Goal: Transaction & Acquisition: Register for event/course

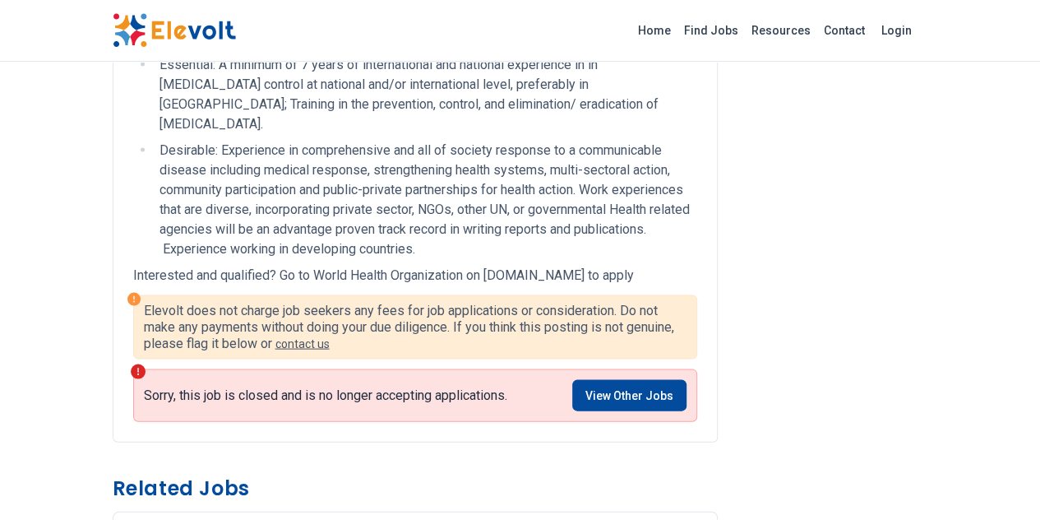
scroll to position [1397, 0]
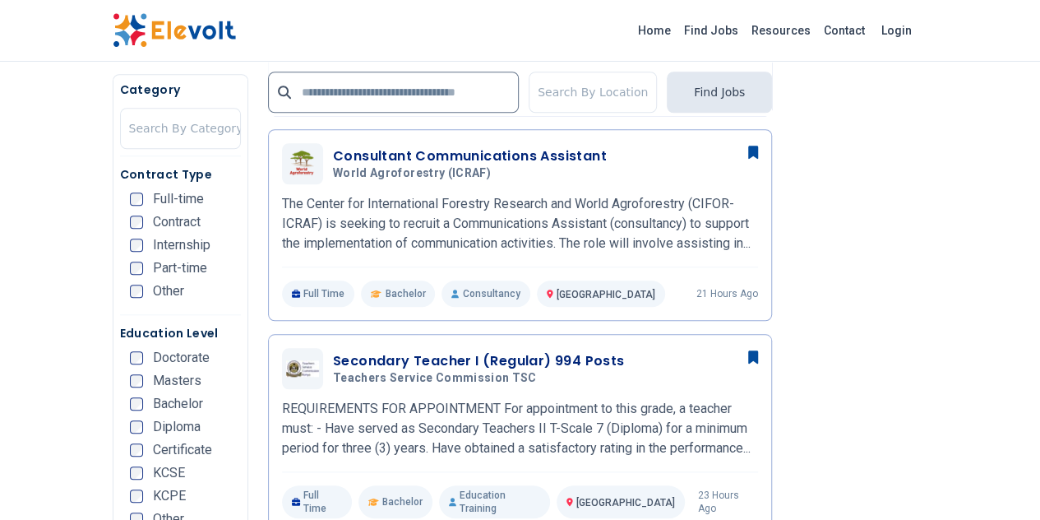
scroll to position [658, 0]
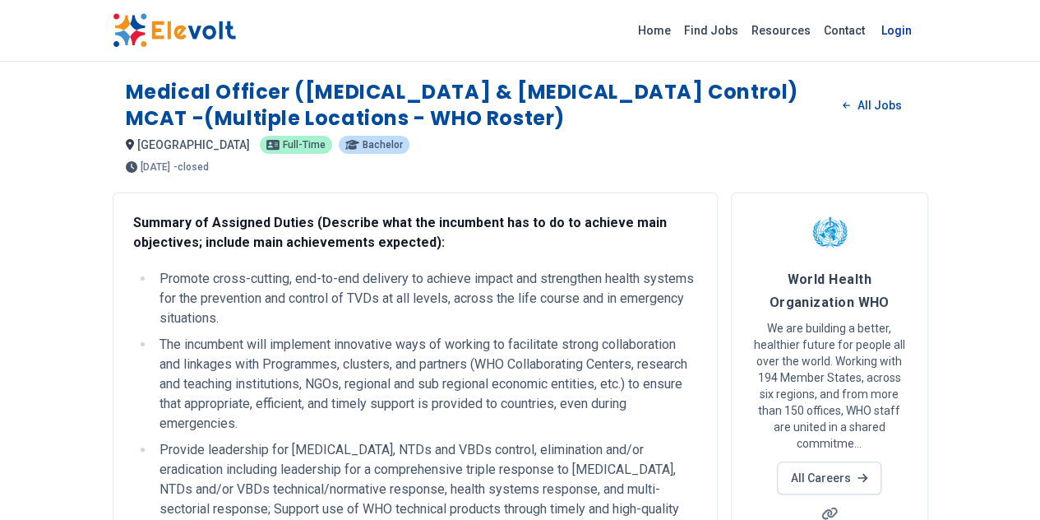
click at [921, 28] on link "Login" at bounding box center [896, 30] width 50 height 33
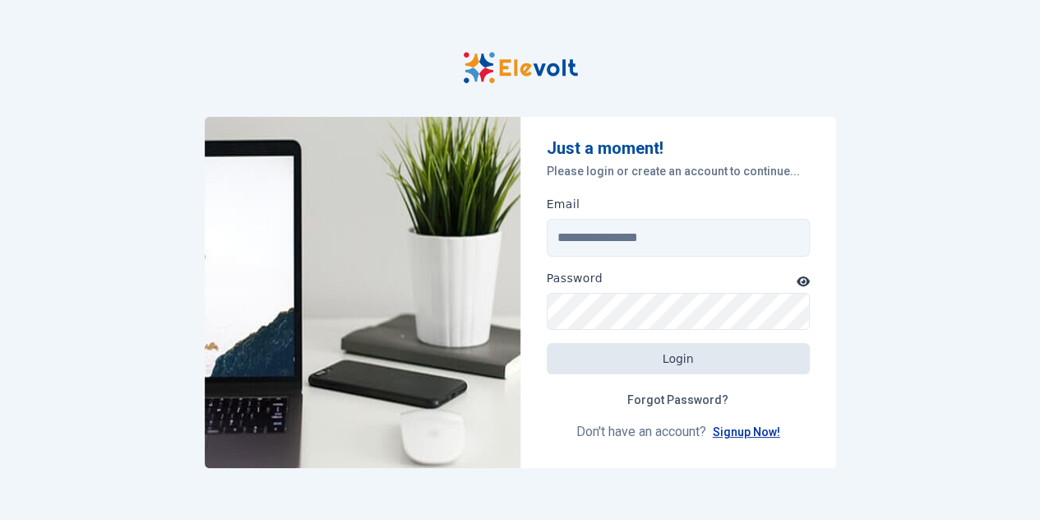
click at [751, 432] on link "Signup Now!" at bounding box center [746, 431] width 67 height 13
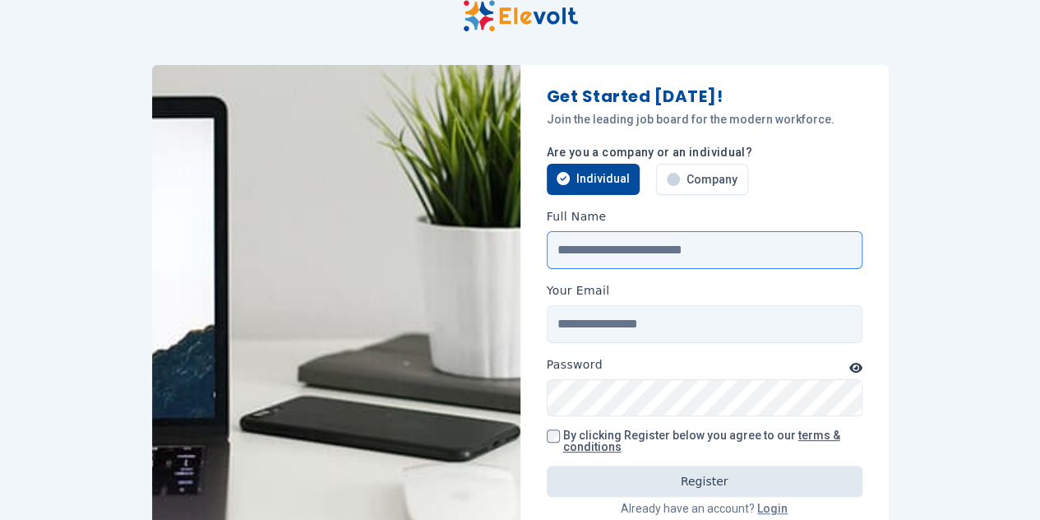
click at [595, 238] on input "Full Name" at bounding box center [705, 250] width 316 height 38
type input "**********"
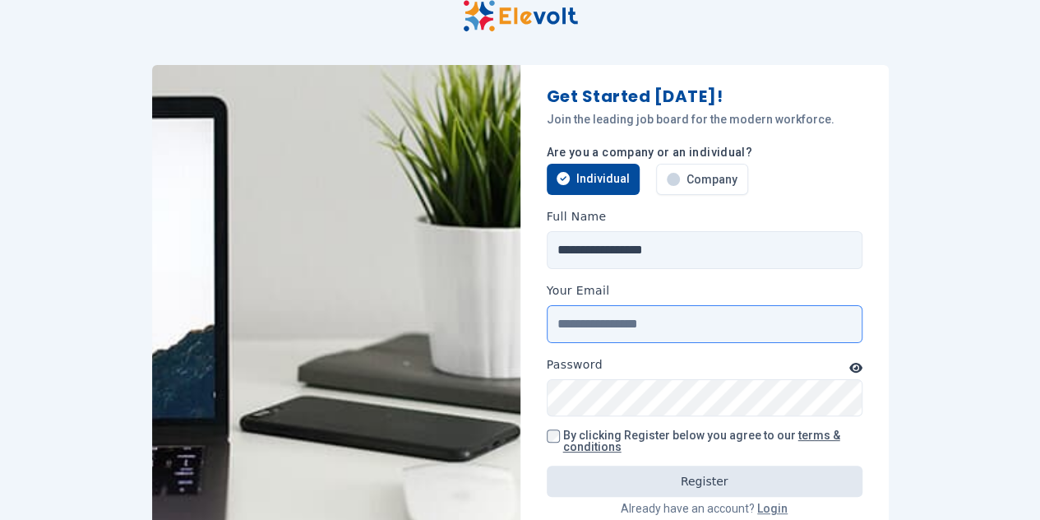
click at [631, 330] on input "Your Email" at bounding box center [705, 324] width 316 height 38
type input "**********"
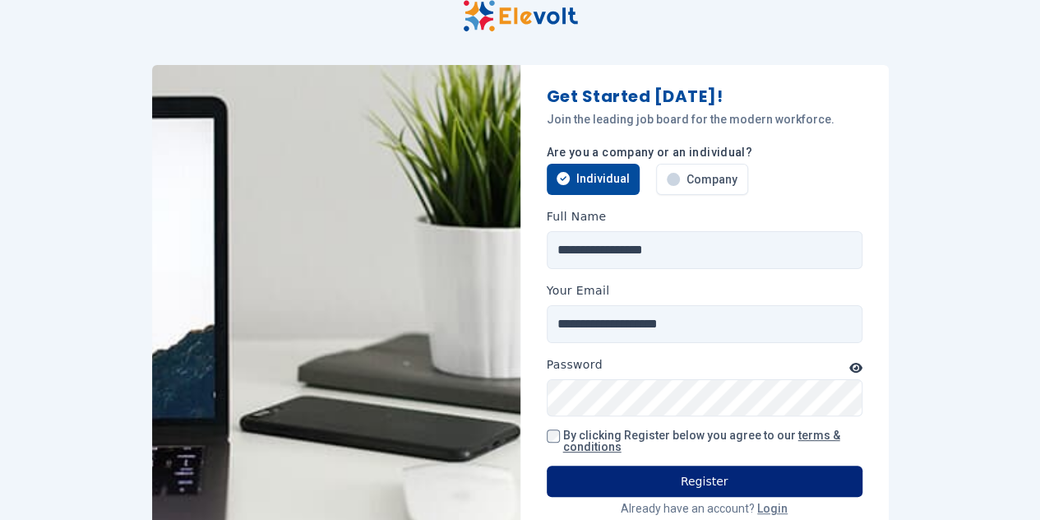
click at [631, 469] on button "Register" at bounding box center [705, 480] width 316 height 31
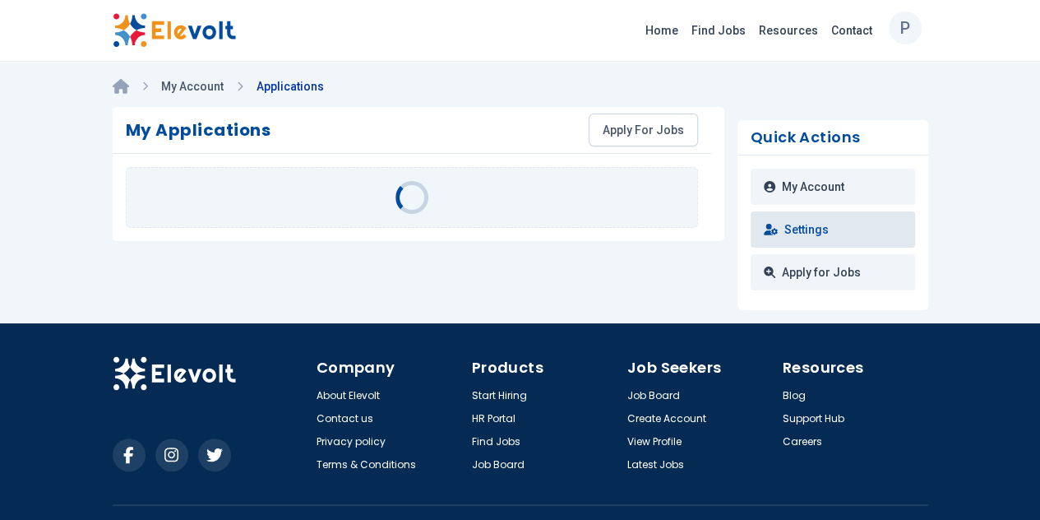
click at [899, 233] on link "Settings" at bounding box center [833, 229] width 164 height 36
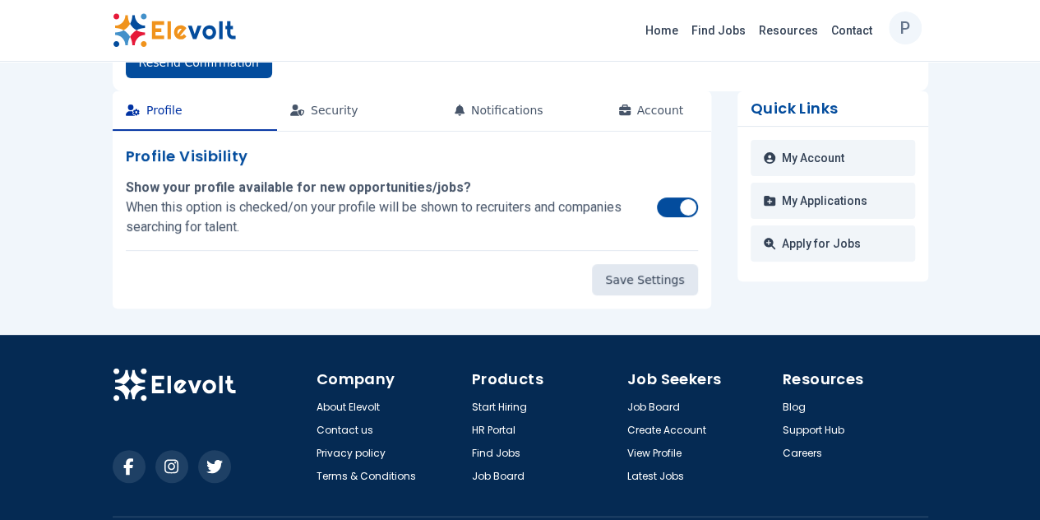
scroll to position [164, 0]
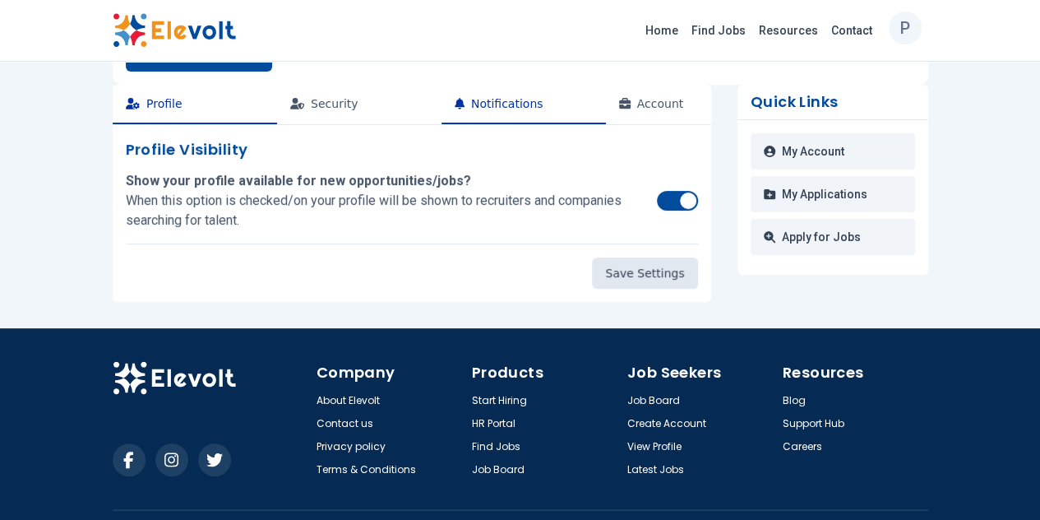
click at [441, 106] on button "Notifications" at bounding box center [523, 104] width 164 height 39
